Goal: Check status

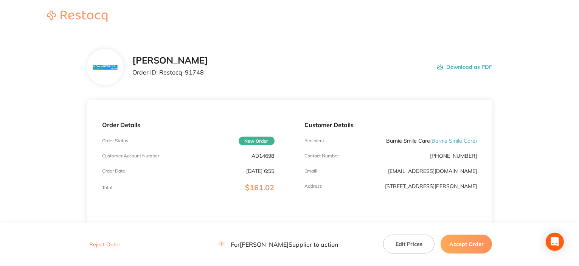
click at [266, 153] on p "AD14698" at bounding box center [263, 156] width 23 height 6
copy p "AD14698"
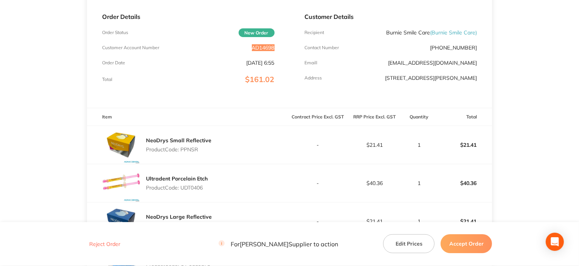
scroll to position [76, 0]
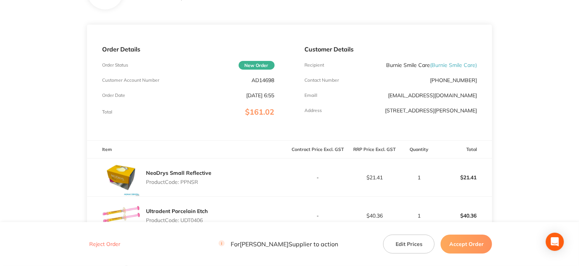
click at [188, 183] on p "Product Code: PPNSR" at bounding box center [178, 182] width 65 height 6
copy p "PPNSR"
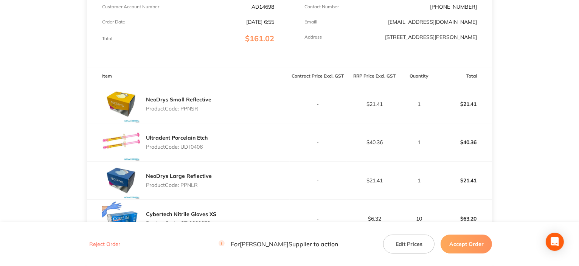
scroll to position [189, 0]
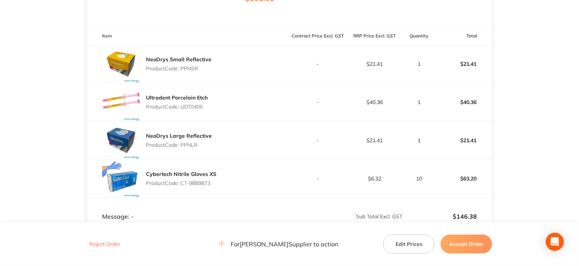
click at [192, 109] on p "Product Code: UDT0406" at bounding box center [177, 107] width 62 height 6
copy p "UDT0406"
click at [192, 143] on p "Product Code: PPNLR" at bounding box center [179, 145] width 66 height 6
click at [193, 144] on p "Product Code: PPNLR" at bounding box center [179, 145] width 66 height 6
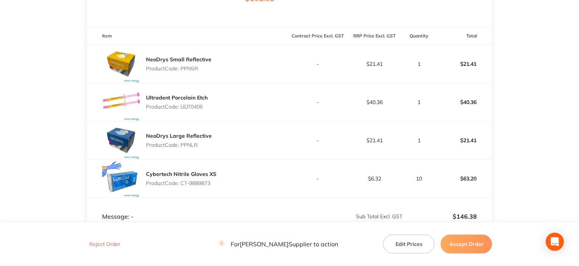
copy p "PPNLR"
drag, startPoint x: 183, startPoint y: 182, endPoint x: 242, endPoint y: 186, distance: 58.7
click at [242, 186] on div "Cybertech Nitrile Gloves XS Product Code: CT-9889873" at bounding box center [188, 178] width 203 height 38
copy p "T-9889873"
click at [466, 248] on button "Accept Order" at bounding box center [465, 243] width 51 height 19
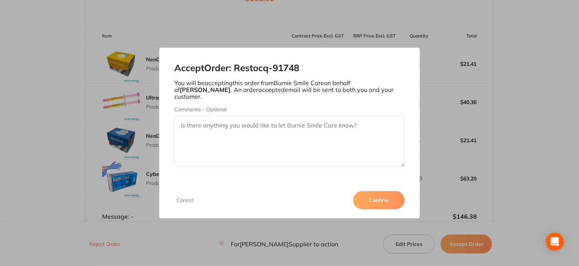
click at [378, 196] on button "Confirm" at bounding box center [378, 200] width 51 height 18
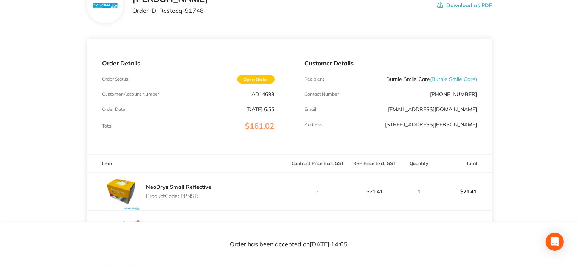
scroll to position [0, 0]
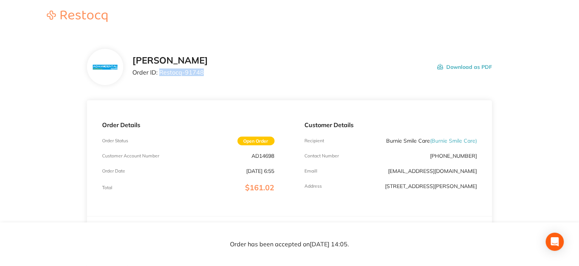
drag, startPoint x: 159, startPoint y: 73, endPoint x: 232, endPoint y: 77, distance: 73.8
click at [232, 77] on div "[PERSON_NAME] Order ID: Restocq- 91748 Download as PDF" at bounding box center [312, 66] width 360 height 23
copy p "Restocq- 91748"
click at [271, 102] on div "Order Details Order Status Open Order Customer Account Number AD14698 Order Dat…" at bounding box center [188, 158] width 203 height 116
click at [271, 100] on div "Order Details Order Status Open Order Customer Account Number AD14698 Order Dat…" at bounding box center [188, 158] width 203 height 116
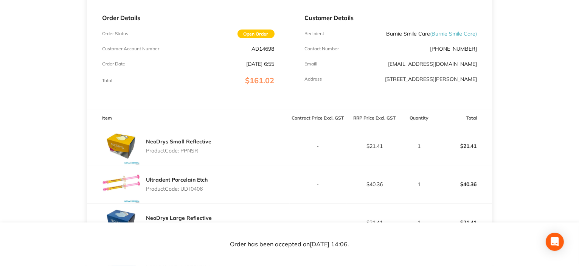
scroll to position [77, 0]
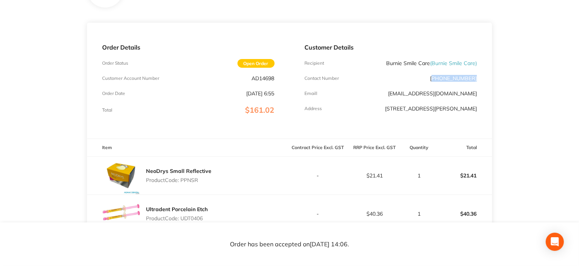
drag, startPoint x: 440, startPoint y: 77, endPoint x: 483, endPoint y: 76, distance: 42.7
click at [483, 76] on div "Customer Details Recipient Burnie Smile Care ( Burnie Smile Care ) Contact Numb…" at bounding box center [391, 81] width 203 height 116
copy p "03) 6432 1188"
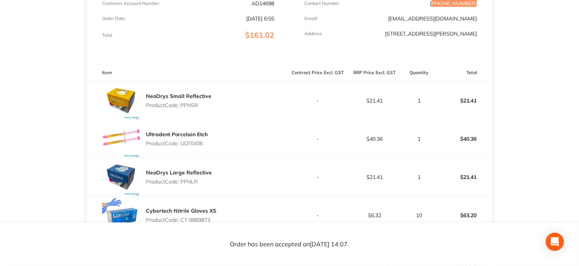
scroll to position [153, 0]
click at [212, 196] on div "Cybertech Nitrile Gloves XS Product Code: CT-9889873" at bounding box center [188, 214] width 203 height 38
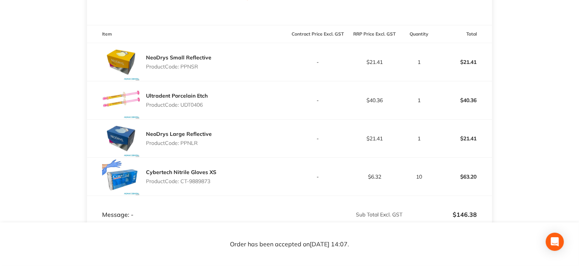
click at [267, 163] on div "Cybertech Nitrile Gloves XS Product Code: CT-9889873" at bounding box center [188, 177] width 203 height 38
click at [190, 66] on p "Product Code: PPNSR" at bounding box center [178, 66] width 65 height 6
copy p "PPNSR"
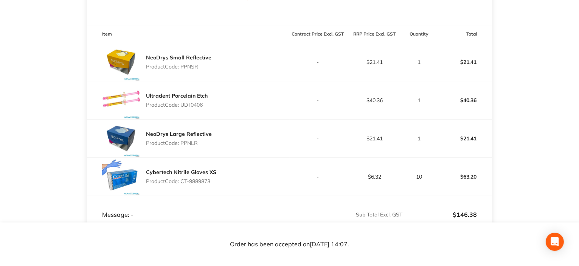
click at [192, 107] on p "Product Code: UDT0406" at bounding box center [177, 105] width 62 height 6
copy p "UDT0406"
click at [189, 145] on p "Product Code: PPNLR" at bounding box center [179, 143] width 66 height 6
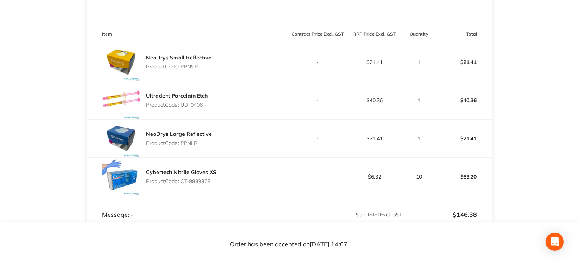
click at [188, 144] on p "Product Code: PPNLR" at bounding box center [179, 143] width 66 height 6
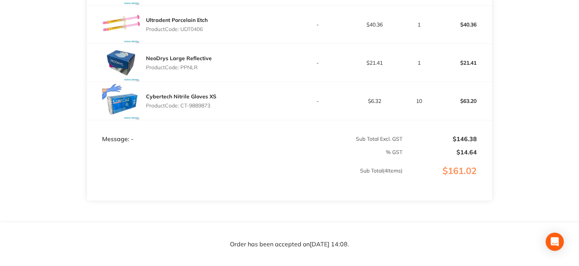
scroll to position [153, 0]
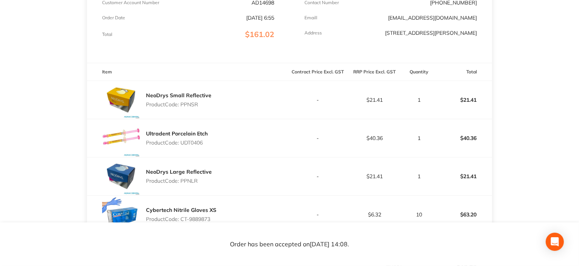
click at [270, 182] on div "NeoDrys Large Reflective Product Code: PPNLR" at bounding box center [188, 176] width 203 height 38
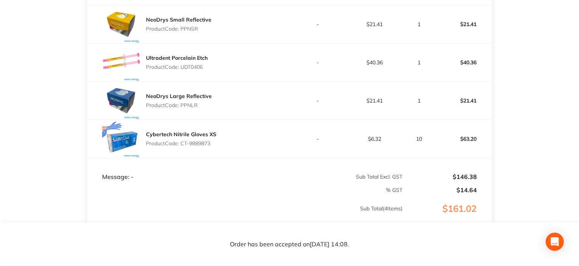
drag, startPoint x: 228, startPoint y: 31, endPoint x: 232, endPoint y: 31, distance: 3.8
click at [229, 31] on div "NeoDrys Small Reflective Product Code: PPNSR" at bounding box center [188, 24] width 203 height 38
click at [249, 84] on div "NeoDrys Large Reflective Product Code: PPNLR" at bounding box center [188, 101] width 203 height 38
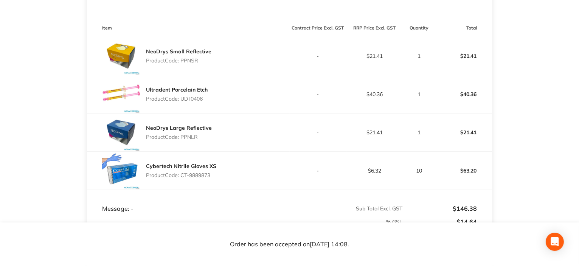
scroll to position [191, 0]
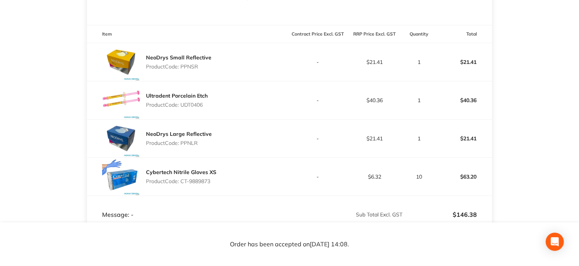
click at [265, 94] on div "Ultradent Porcelain Etch Product Code: UDT0406" at bounding box center [188, 100] width 203 height 38
click at [265, 140] on div "NeoDrys Large Reflective Product Code: PPNLR" at bounding box center [188, 138] width 203 height 38
click at [265, 68] on div "NeoDrys Small Reflective Product Code: PPNSR" at bounding box center [188, 62] width 203 height 38
click at [267, 96] on div "Ultradent Porcelain Etch Product Code: UDT0406" at bounding box center [188, 100] width 203 height 38
click at [263, 129] on div "NeoDrys Large Reflective Product Code: PPNLR" at bounding box center [188, 138] width 203 height 38
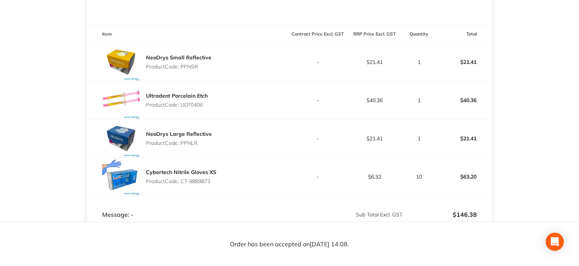
click at [271, 101] on div "Ultradent Porcelain Etch Product Code: UDT0406" at bounding box center [188, 100] width 203 height 38
click at [275, 72] on div "NeoDrys Small Reflective Product Code: PPNSR" at bounding box center [188, 62] width 203 height 38
drag, startPoint x: 273, startPoint y: 100, endPoint x: 273, endPoint y: 113, distance: 12.5
click at [273, 101] on div "Ultradent Porcelain Etch Product Code: UDT0406" at bounding box center [188, 100] width 203 height 38
click at [270, 127] on div "NeoDrys Large Reflective Product Code: PPNLR" at bounding box center [188, 138] width 203 height 38
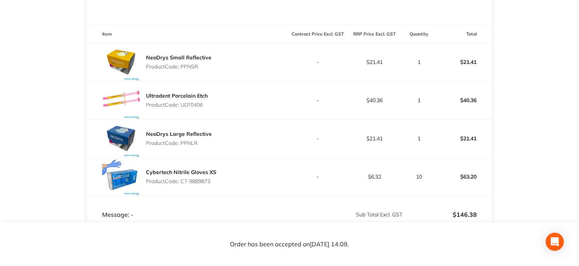
click at [238, 100] on div "Ultradent Porcelain Etch Product Code: UDT0406" at bounding box center [188, 100] width 203 height 38
click at [202, 66] on p "Product Code: PPNSR" at bounding box center [178, 66] width 65 height 6
click at [187, 66] on p "Product Code: PPNSR" at bounding box center [178, 66] width 65 height 6
click at [224, 137] on div "NeoDrys Large Reflective Product Code: PPNLR" at bounding box center [188, 138] width 203 height 38
click at [189, 105] on p "Product Code: UDT0406" at bounding box center [177, 105] width 62 height 6
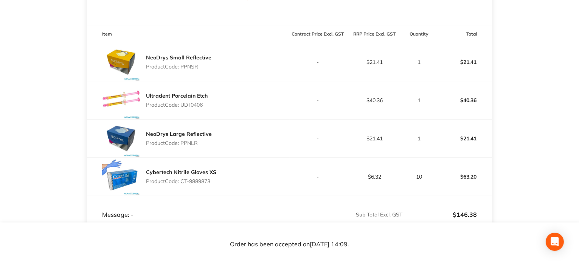
click at [290, 142] on td "-" at bounding box center [318, 138] width 57 height 38
drag, startPoint x: 253, startPoint y: 127, endPoint x: 257, endPoint y: 127, distance: 4.2
click at [254, 127] on div "NeoDrys Large Reflective Product Code: PPNLR" at bounding box center [188, 138] width 203 height 38
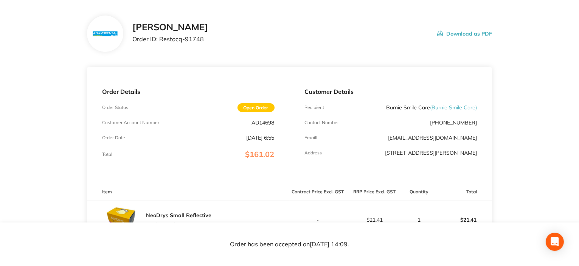
scroll to position [2, 0]
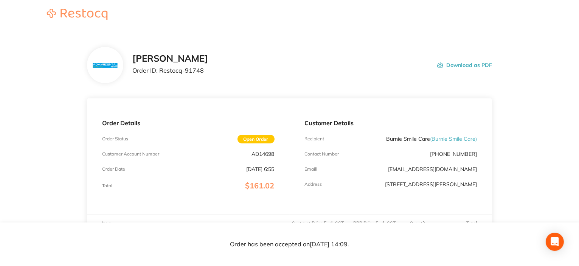
click at [265, 117] on div "Order Details Order Status Open Order Customer Account Number AD14698 Order Dat…" at bounding box center [188, 156] width 203 height 116
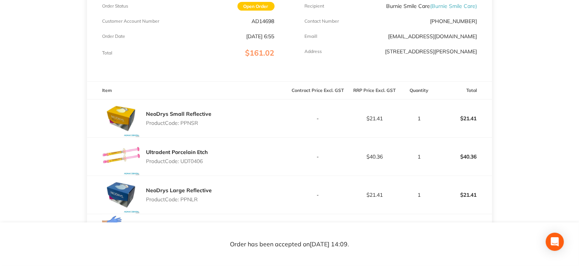
scroll to position [191, 0]
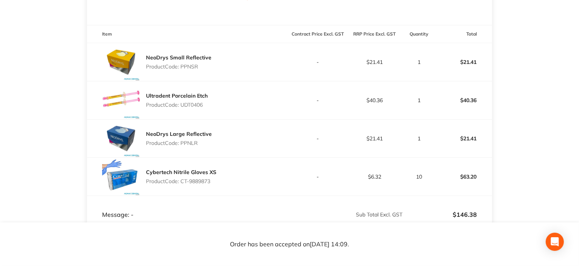
click at [267, 96] on div "Ultradent Porcelain Etch Product Code: UDT0406" at bounding box center [188, 100] width 203 height 38
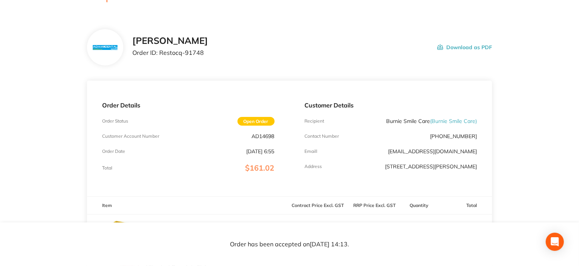
scroll to position [0, 0]
